Goal: Navigation & Orientation: Go to known website

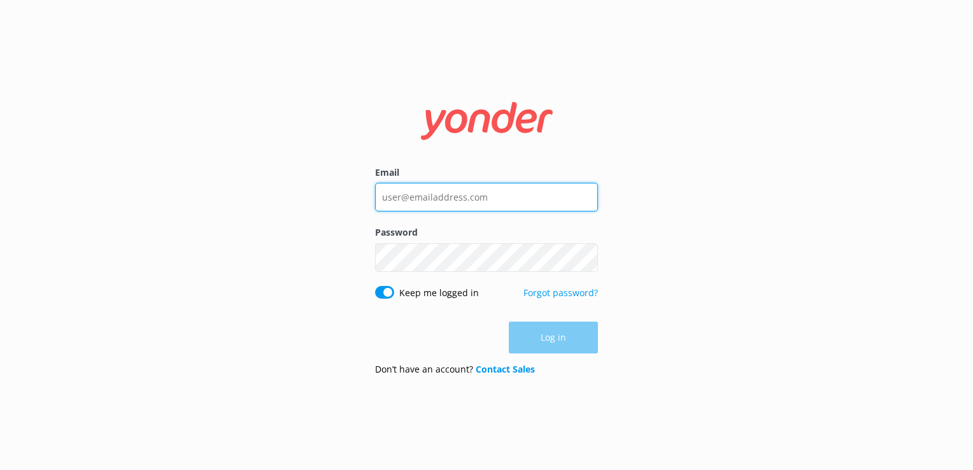
type input "[PERSON_NAME][EMAIL_ADDRESS][DOMAIN_NAME]"
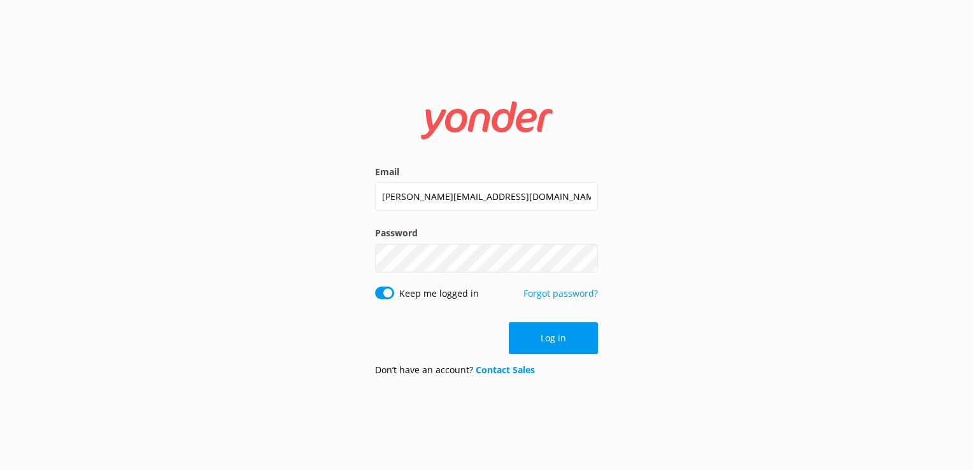
click at [535, 346] on div "Log in" at bounding box center [486, 338] width 223 height 32
click at [551, 333] on button "Log in" at bounding box center [553, 338] width 89 height 32
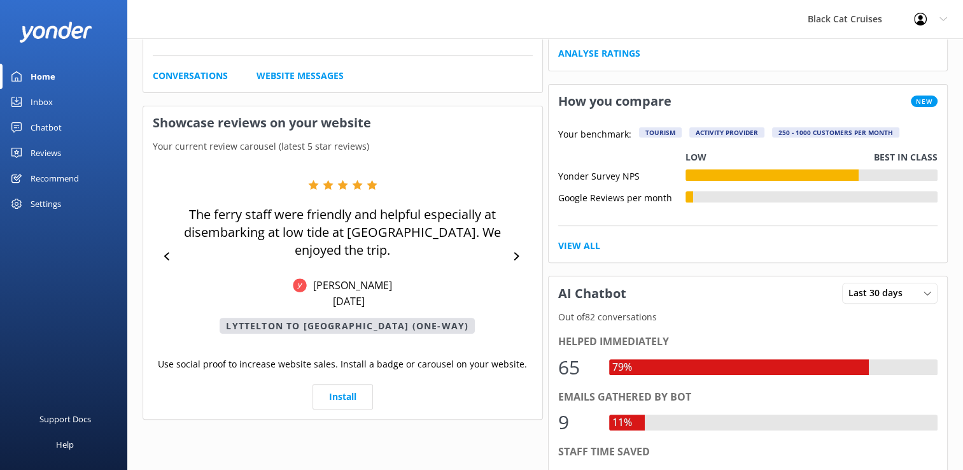
scroll to position [425, 0]
